Goal: Task Accomplishment & Management: Manage account settings

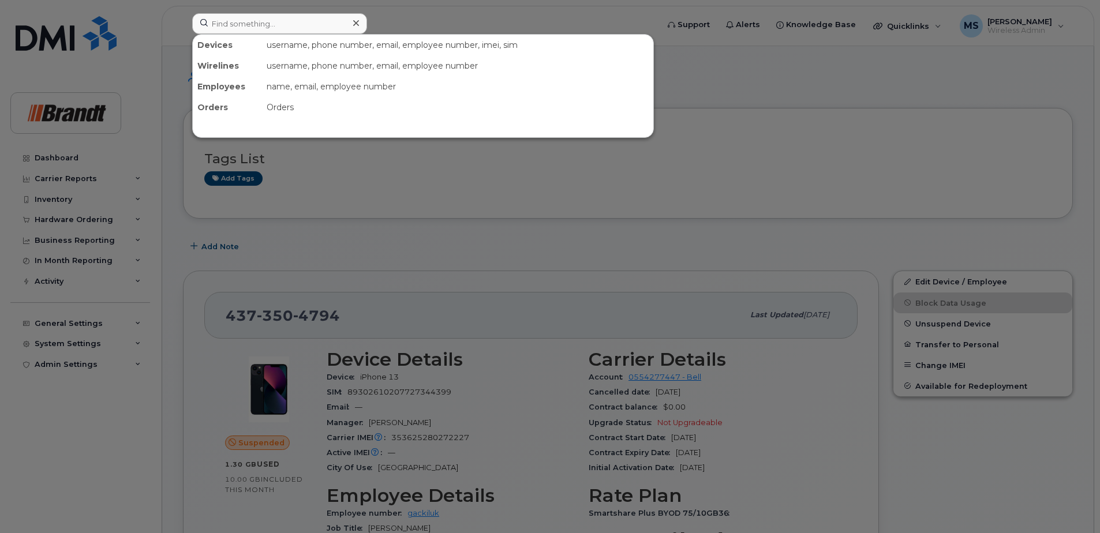
drag, startPoint x: 0, startPoint y: 0, endPoint x: 286, endPoint y: 24, distance: 287.2
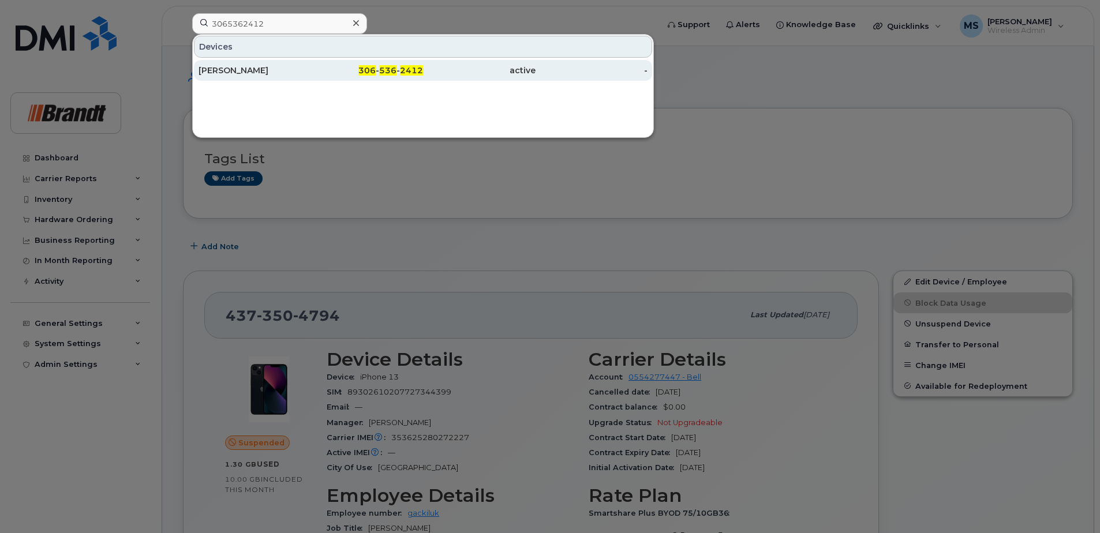
type input "3065362412"
click at [423, 62] on div "306 - 536 - 2412" at bounding box center [479, 70] width 113 height 21
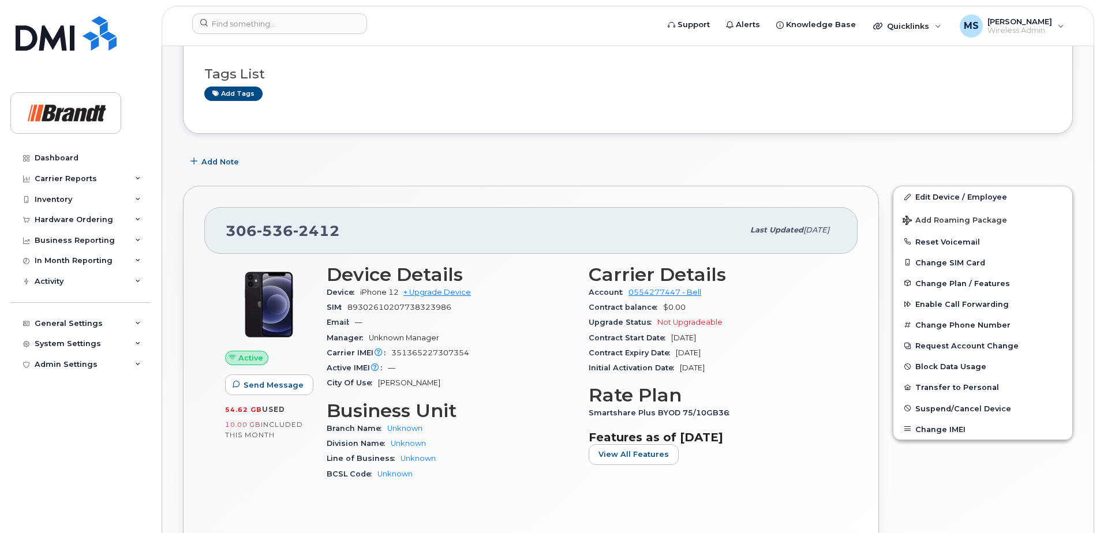
scroll to position [231, 0]
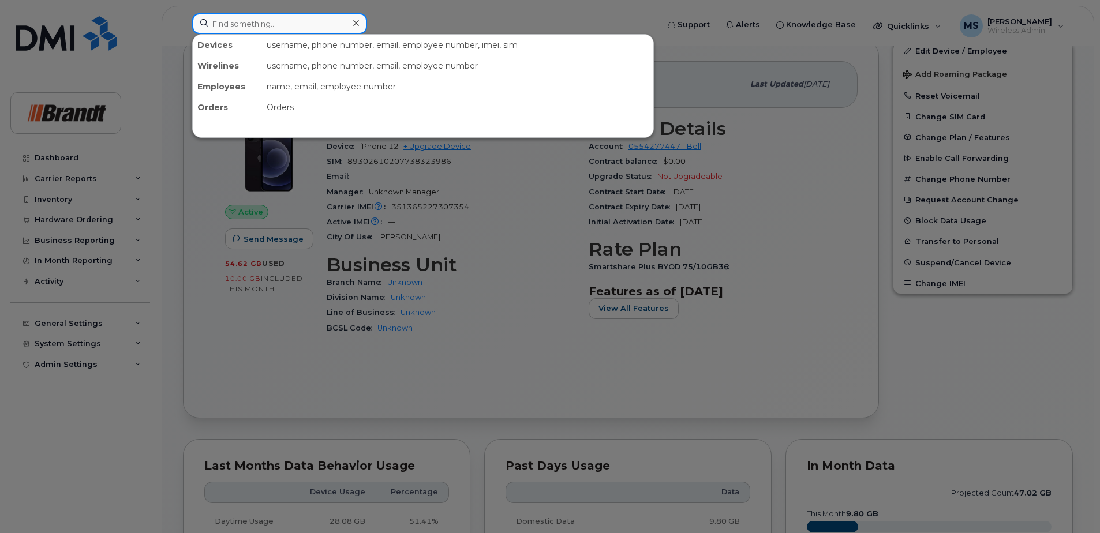
click at [304, 20] on input at bounding box center [279, 23] width 175 height 21
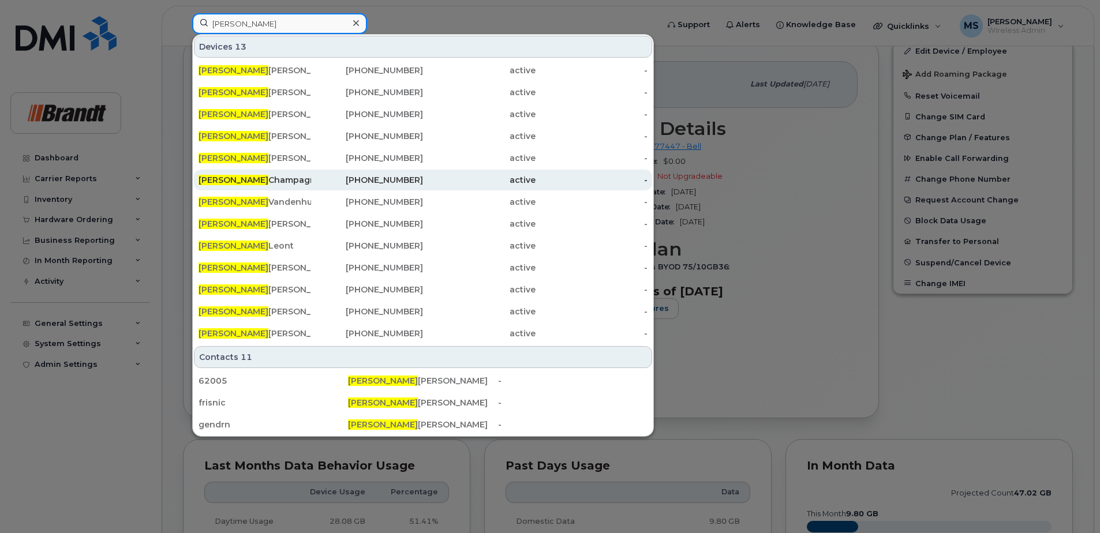
type input "[PERSON_NAME]"
click at [226, 179] on span "[PERSON_NAME]" at bounding box center [234, 180] width 70 height 10
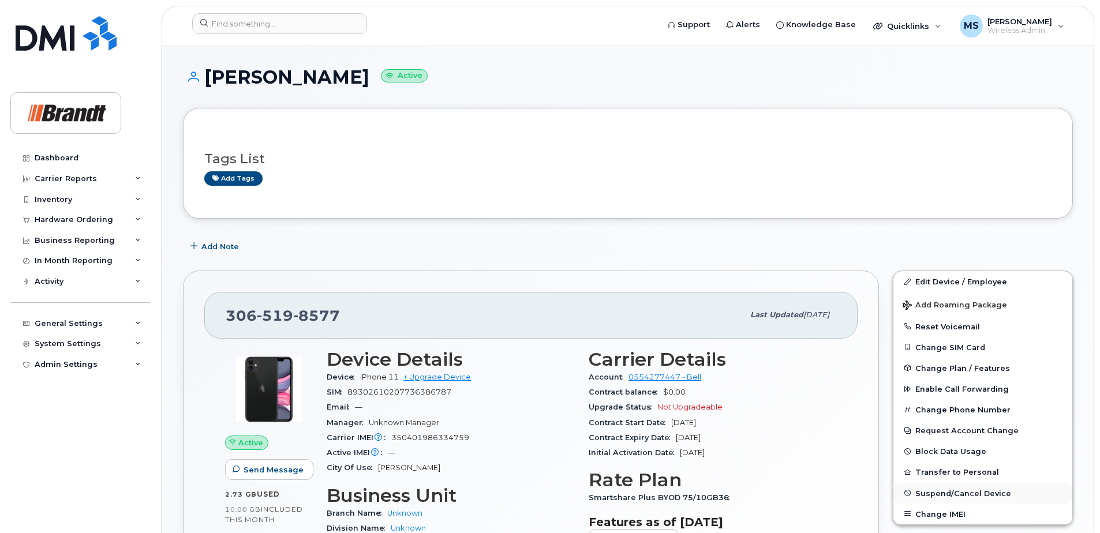
click at [945, 488] on button "Suspend/Cancel Device" at bounding box center [982, 493] width 179 height 21
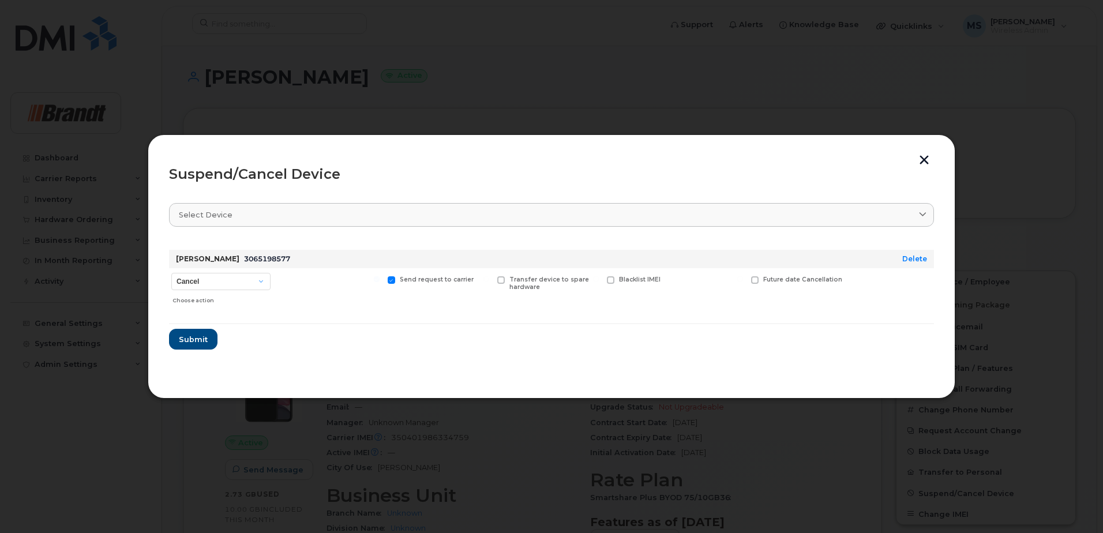
click at [201, 269] on div "Cancel Suspend - Extend Suspension Suspend - Reduced Rate Suspend - Full Rate S…" at bounding box center [221, 288] width 104 height 41
drag, startPoint x: 201, startPoint y: 279, endPoint x: 203, endPoint y: 287, distance: 8.8
click at [201, 279] on select "Cancel Suspend - Extend Suspension Suspend - Reduced Rate Suspend - Full Rate S…" at bounding box center [220, 281] width 99 height 17
select select "[object Object]"
click at [171, 273] on select "Cancel Suspend - Extend Suspension Suspend - Reduced Rate Suspend - Full Rate S…" at bounding box center [220, 281] width 99 height 17
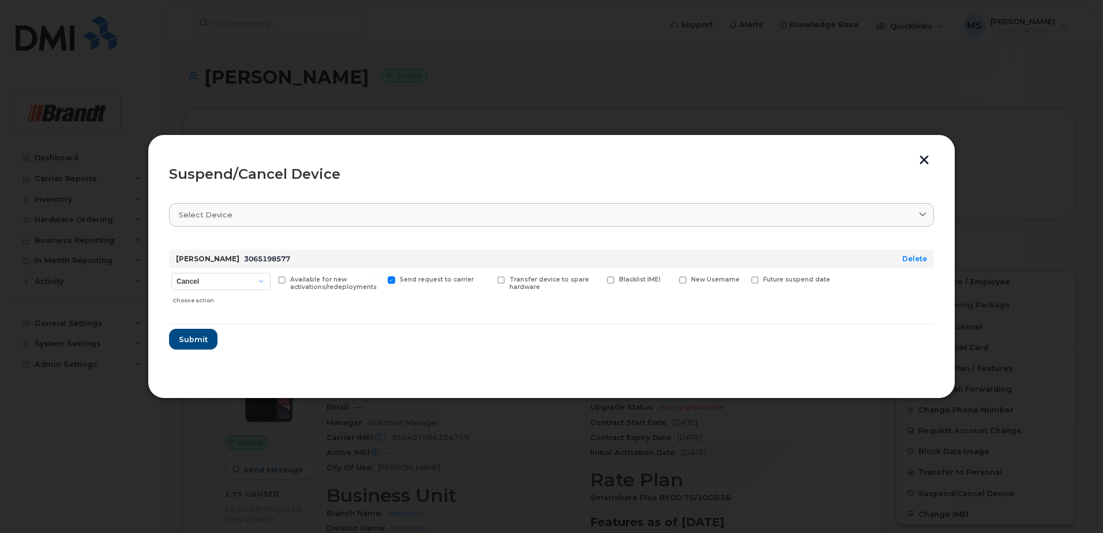
click at [339, 278] on span "Available for new activations/redeployments" at bounding box center [333, 283] width 87 height 15
click at [270, 278] on input "Available for new activations/redeployments" at bounding box center [267, 279] width 6 height 6
checkbox input "true"
click at [204, 334] on span "Submit" at bounding box center [192, 339] width 29 height 11
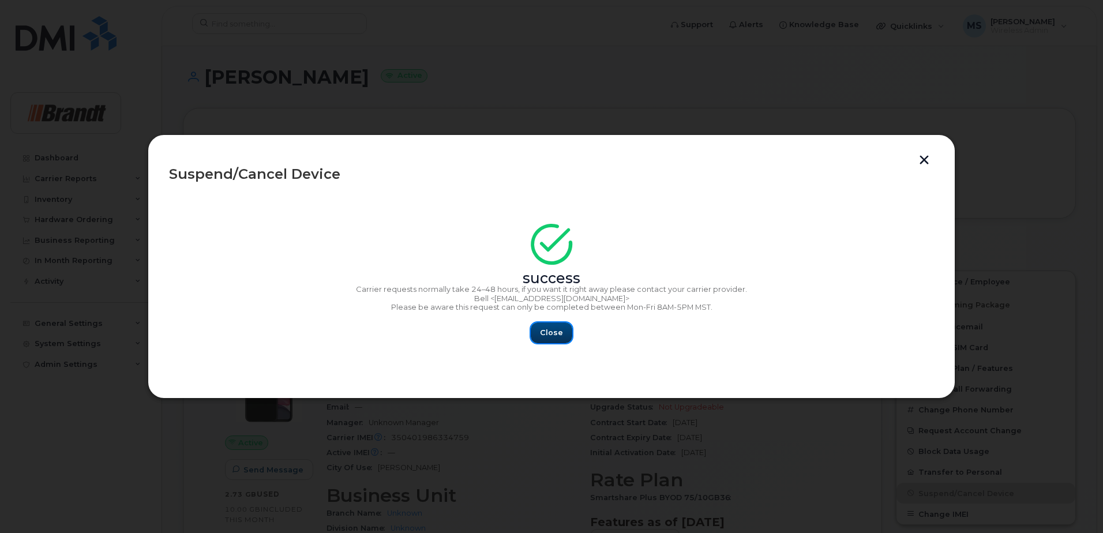
click at [551, 332] on span "Close" at bounding box center [551, 332] width 23 height 11
